Goal: Transaction & Acquisition: Subscribe to service/newsletter

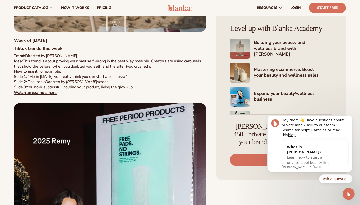
scroll to position [609, 0]
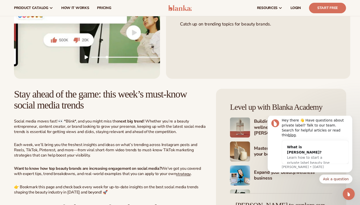
scroll to position [102, 0]
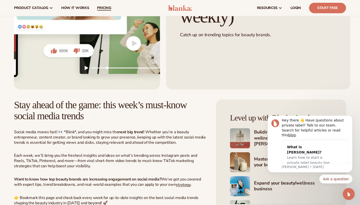
click at [100, 9] on span "pricing" at bounding box center [104, 8] width 14 height 4
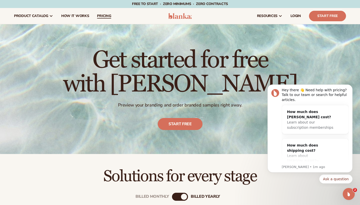
click at [107, 16] on span "pricing" at bounding box center [104, 16] width 14 height 4
click at [79, 17] on span "How It Works" at bounding box center [75, 16] width 28 height 4
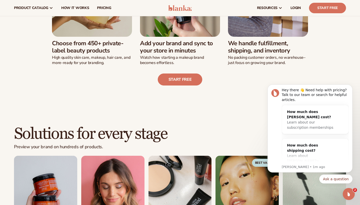
scroll to position [167, 0]
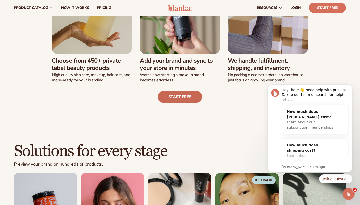
click at [180, 96] on link "Start free" at bounding box center [180, 97] width 45 height 12
